Goal: Find contact information: Find contact information

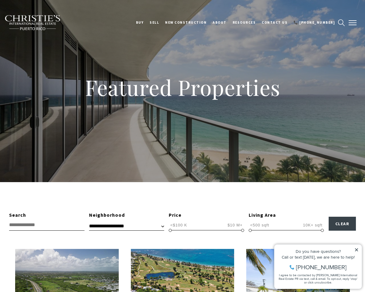
click at [351, 18] on button "button" at bounding box center [353, 23] width 16 height 18
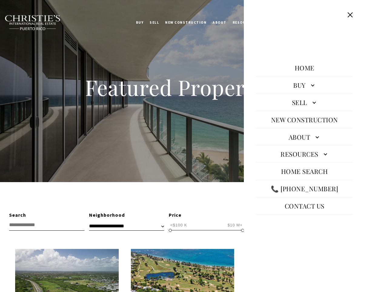
click at [318, 135] on link "About" at bounding box center [304, 137] width 97 height 15
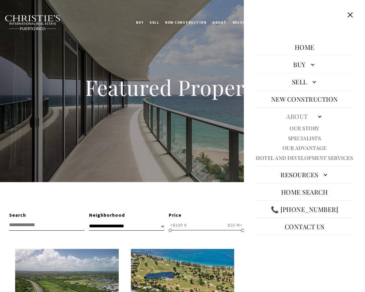
click at [315, 138] on link "Specialists" at bounding box center [304, 138] width 33 height 7
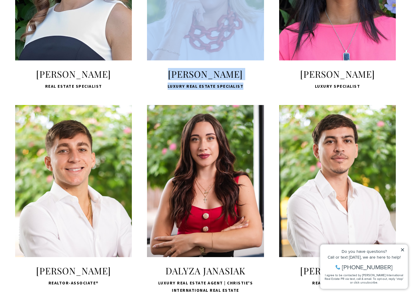
scroll to position [728, 0]
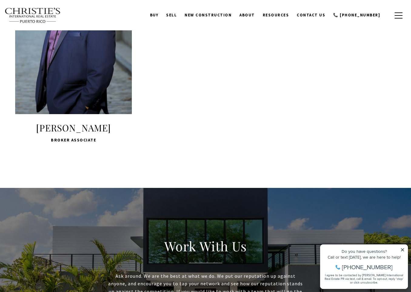
scroll to position [1264, 0]
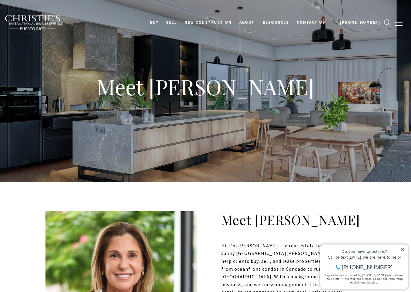
click at [38, 21] on img at bounding box center [33, 23] width 56 height 16
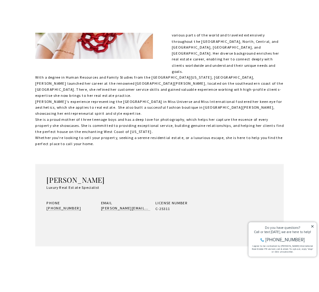
scroll to position [330, 0]
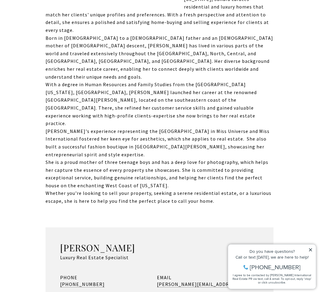
click at [123, 227] on div "[PERSON_NAME] Luxury Real Estate Specialist PHONE [PHONE_NUMBER] EMAIL [PERSON_…" at bounding box center [159, 291] width 228 height 128
drag, startPoint x: 109, startPoint y: 234, endPoint x: 67, endPoint y: 234, distance: 41.9
click at [67, 274] on div "PHONE [PHONE_NUMBER]" at bounding box center [105, 282] width 90 height 16
copy link "[PHONE_NUMBER]"
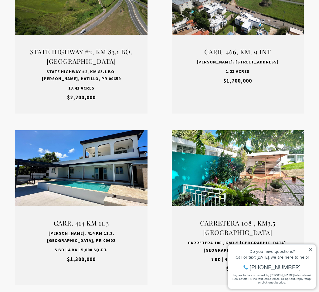
scroll to position [977, 0]
